Goal: Information Seeking & Learning: Learn about a topic

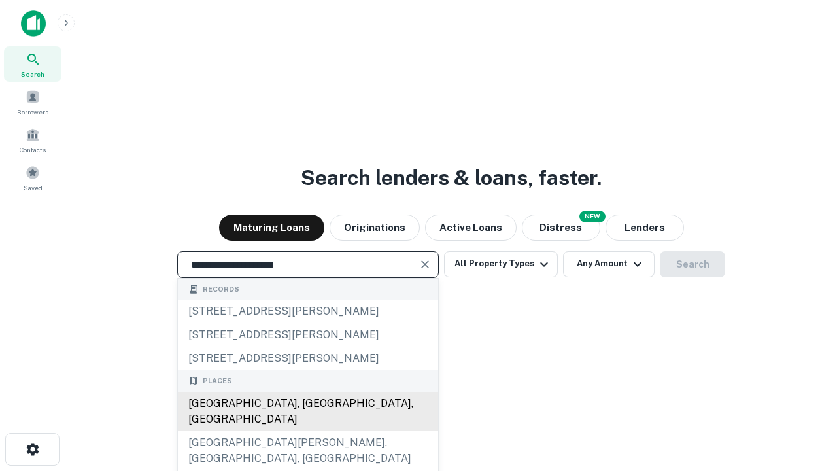
click at [307, 431] on div "[GEOGRAPHIC_DATA], [GEOGRAPHIC_DATA], [GEOGRAPHIC_DATA]" at bounding box center [308, 410] width 260 height 39
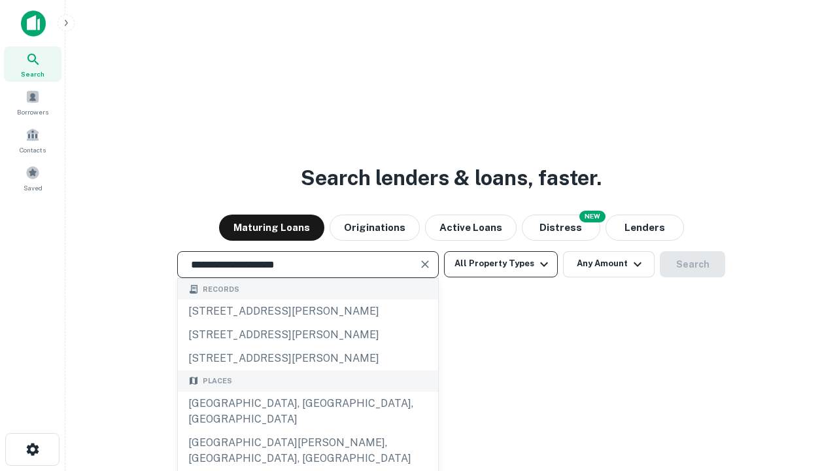
type input "**********"
click at [501, 263] on button "All Property Types" at bounding box center [501, 264] width 114 height 26
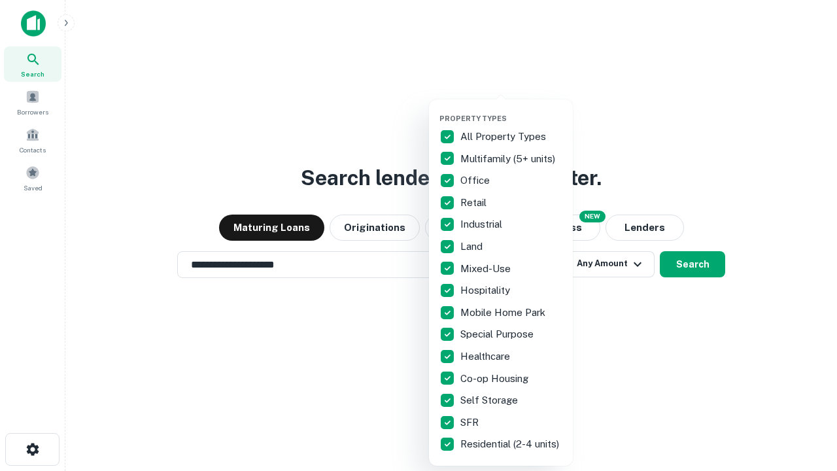
click at [511, 110] on button "button" at bounding box center [511, 110] width 144 height 1
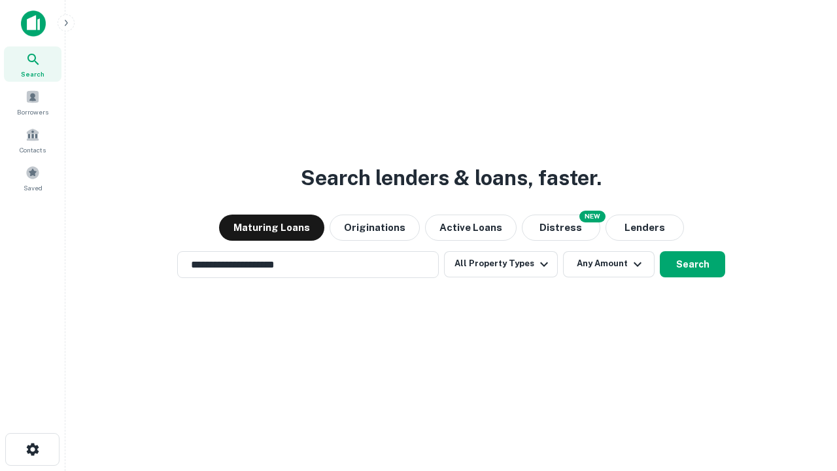
scroll to position [20, 0]
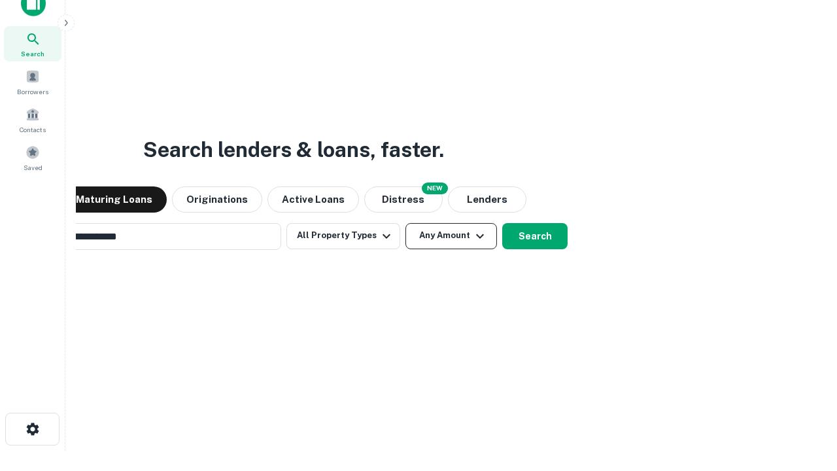
click at [405, 223] on button "Any Amount" at bounding box center [450, 236] width 91 height 26
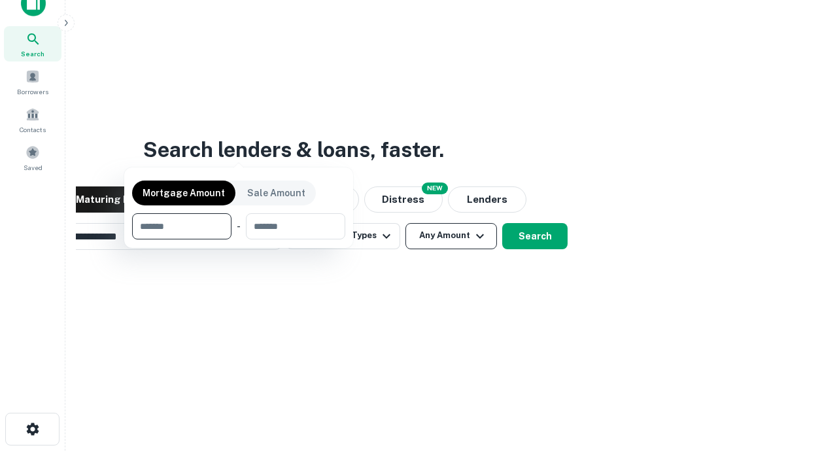
scroll to position [21, 0]
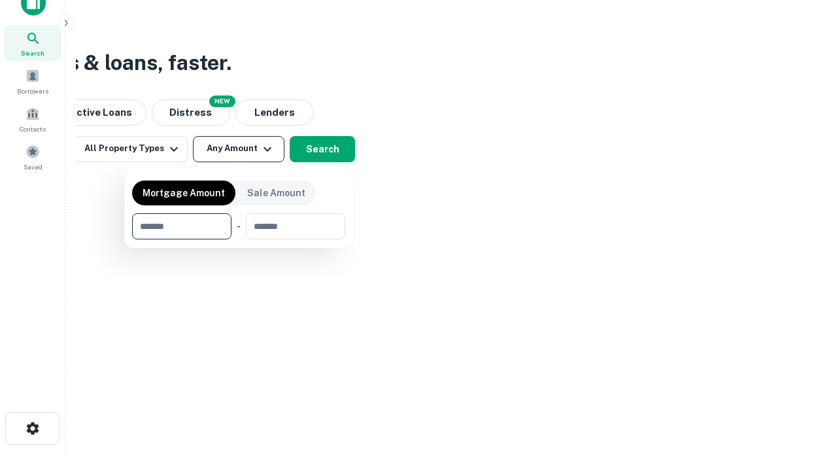
type input "*******"
click at [239, 239] on button "button" at bounding box center [238, 239] width 213 height 1
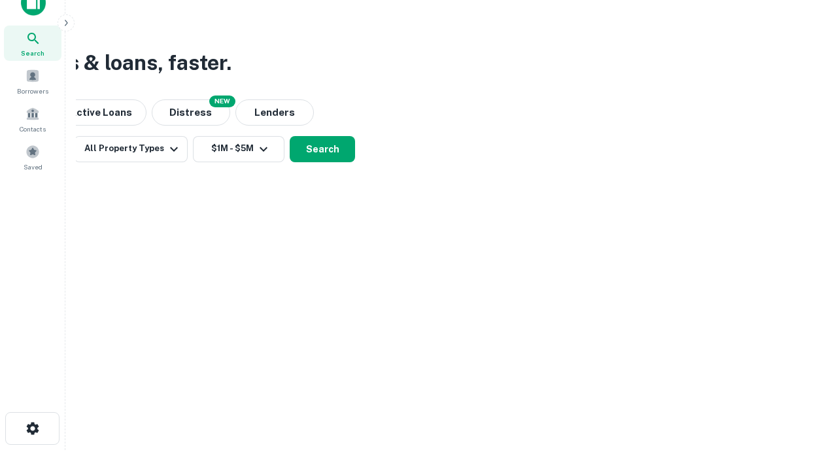
scroll to position [8, 241]
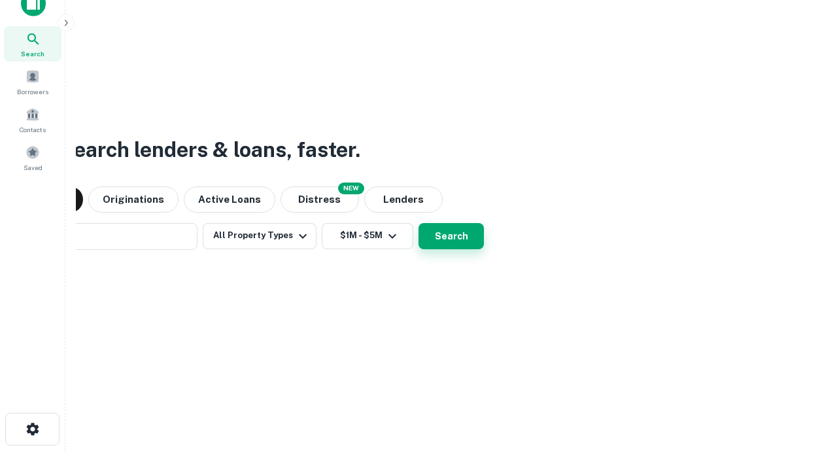
click at [418, 223] on button "Search" at bounding box center [450, 236] width 65 height 26
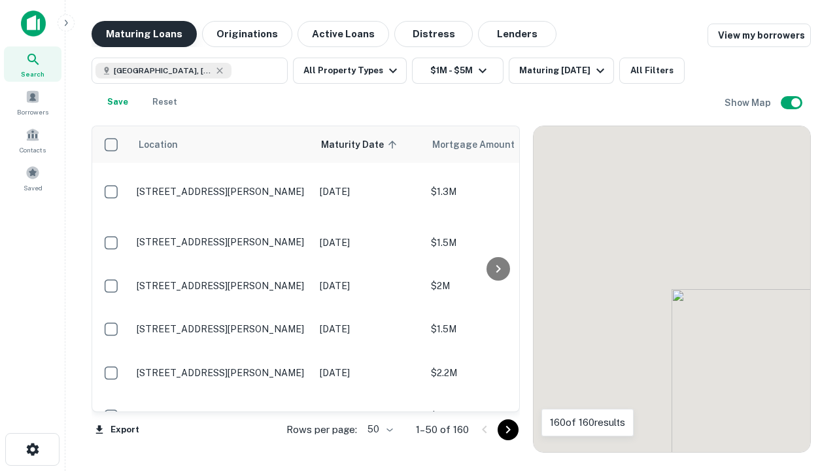
click at [144, 34] on button "Maturing Loans" at bounding box center [143, 34] width 105 height 26
